Goal: Book appointment/travel/reservation

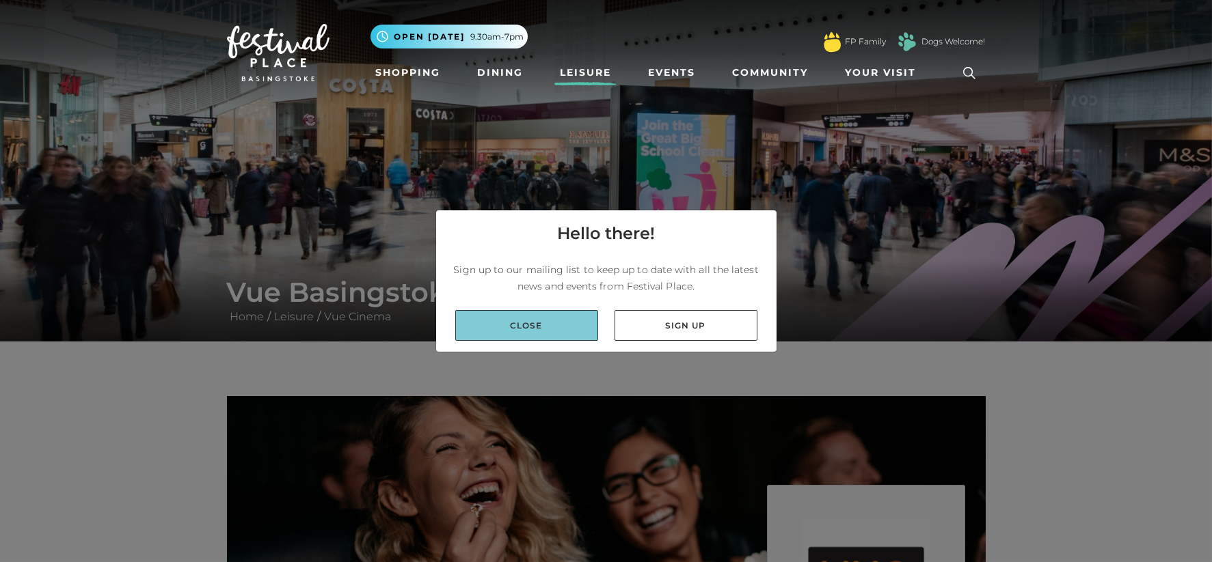
click at [546, 329] on link "Close" at bounding box center [526, 325] width 143 height 31
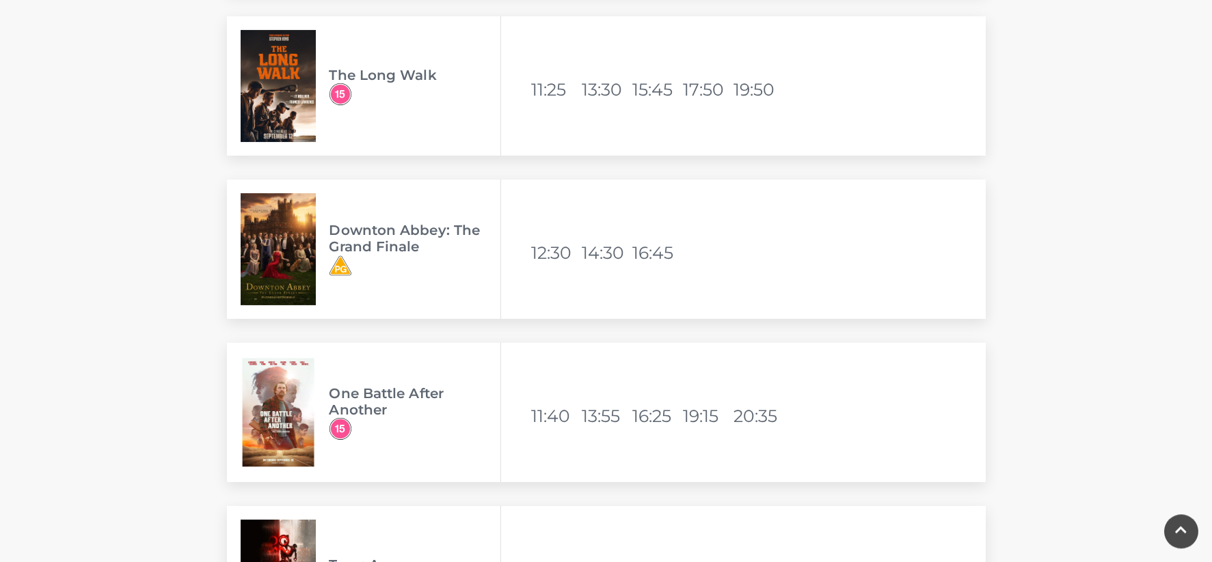
scroll to position [2784, 0]
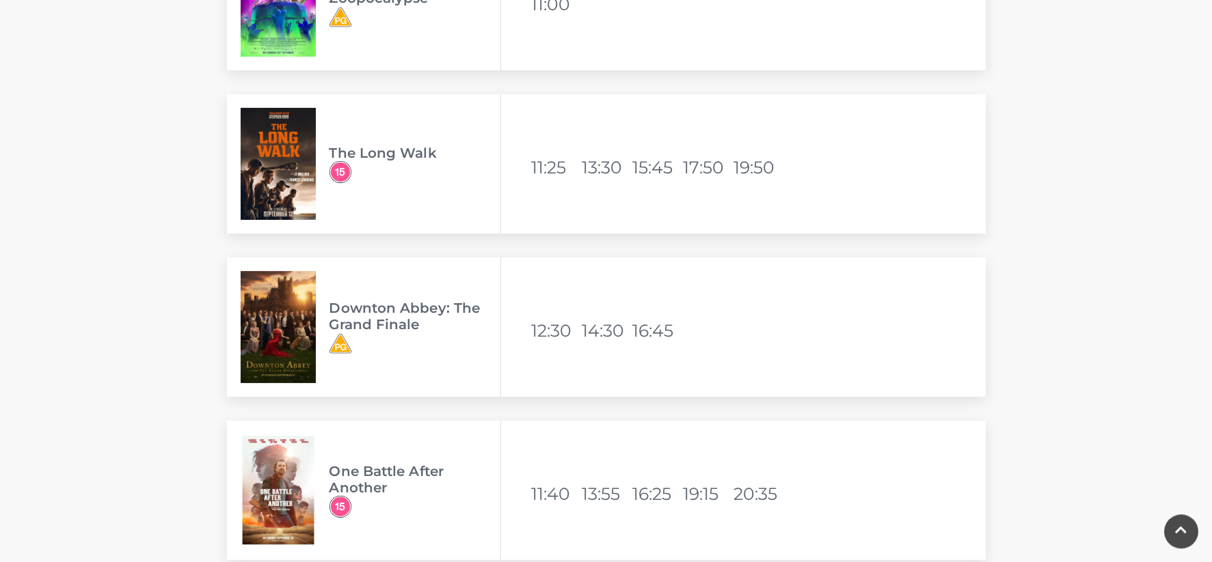
click at [274, 333] on img at bounding box center [278, 327] width 75 height 112
click at [301, 171] on img at bounding box center [278, 164] width 75 height 112
drag, startPoint x: 331, startPoint y: 152, endPoint x: 301, endPoint y: 152, distance: 30.1
click at [314, 152] on div "The Long Walk" at bounding box center [364, 163] width 274 height 139
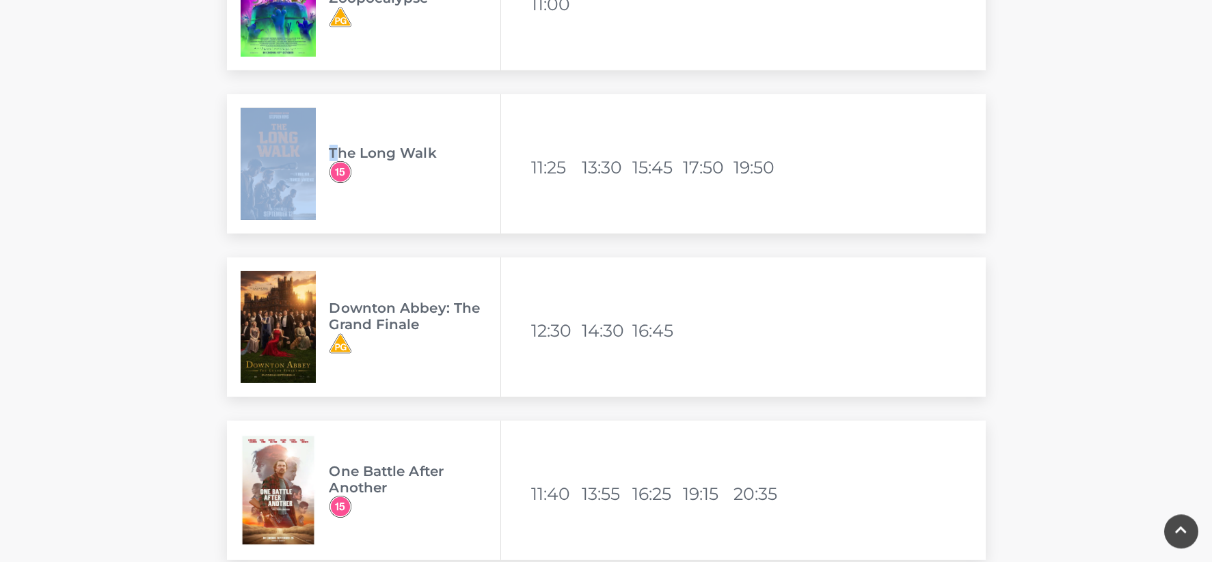
click at [279, 149] on img at bounding box center [278, 164] width 75 height 112
click at [270, 160] on img at bounding box center [278, 164] width 75 height 112
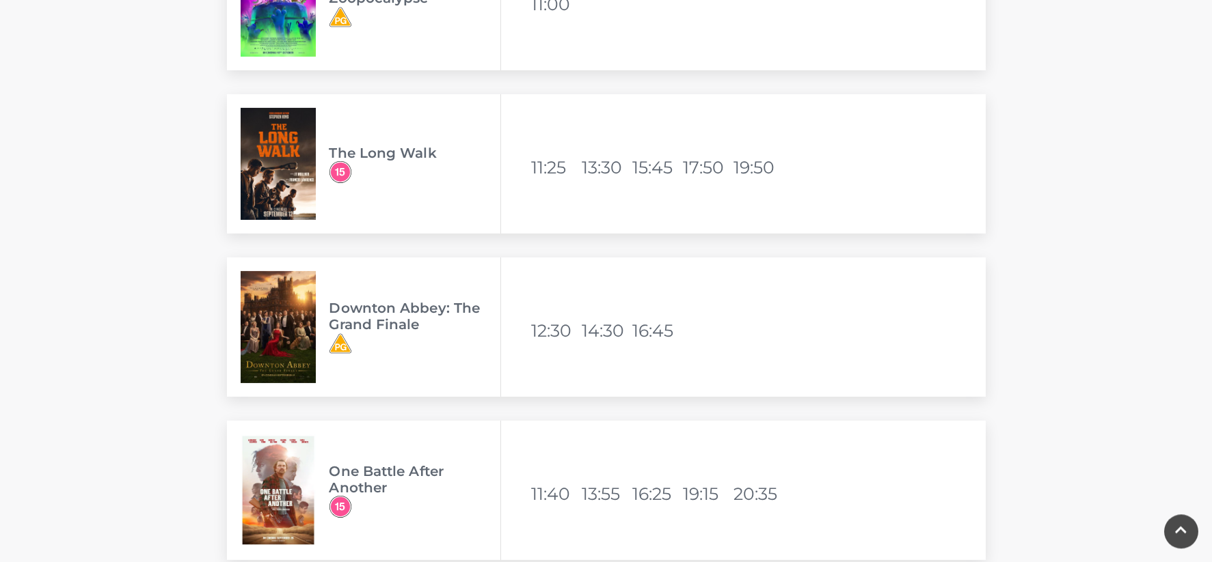
click at [754, 166] on li "19:50" at bounding box center [758, 167] width 48 height 33
click at [696, 173] on li "17:50" at bounding box center [707, 167] width 48 height 33
